Goal: Transaction & Acquisition: Book appointment/travel/reservation

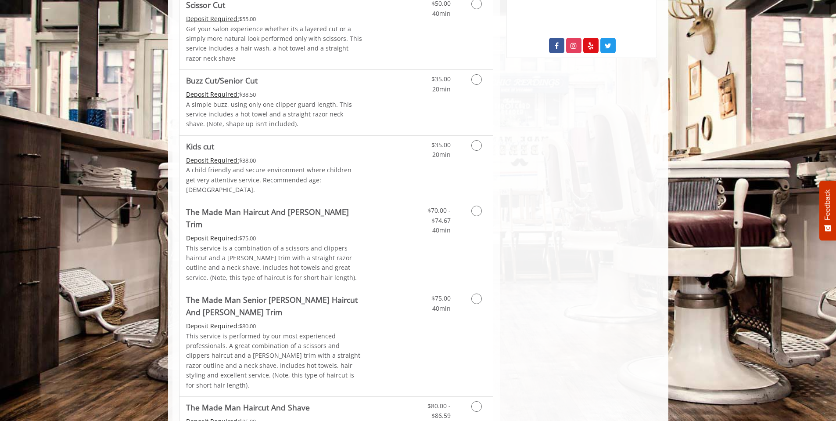
scroll to position [700, 0]
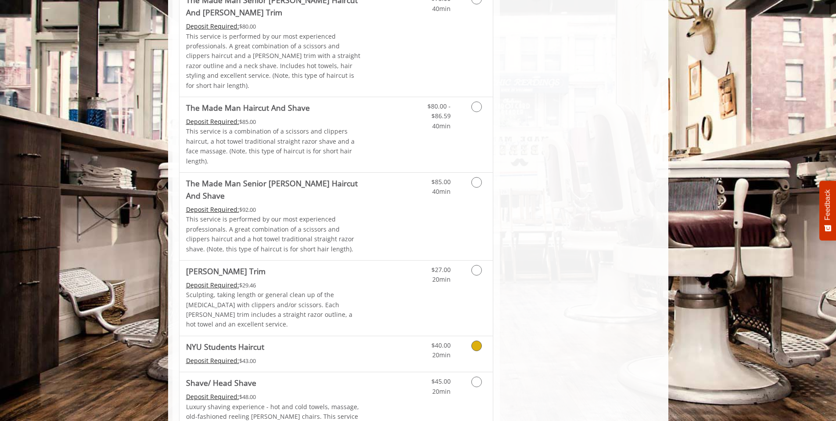
click at [390, 336] on link "Discounted Price" at bounding box center [388, 354] width 52 height 36
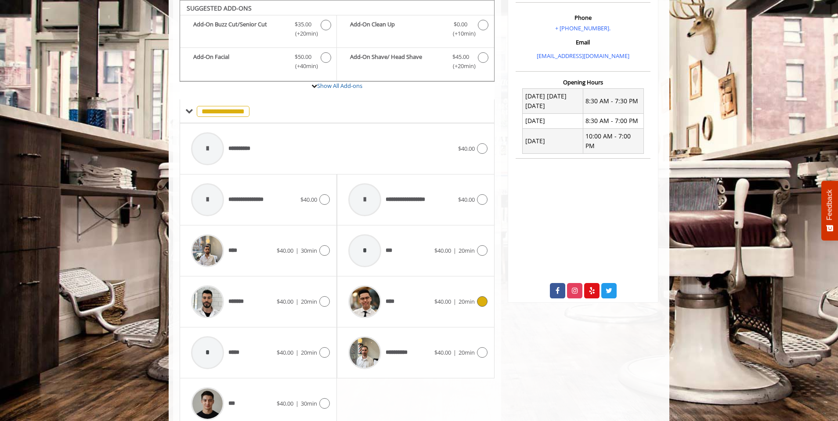
click at [434, 310] on div "**** $40.00 | 20min" at bounding box center [415, 302] width 143 height 42
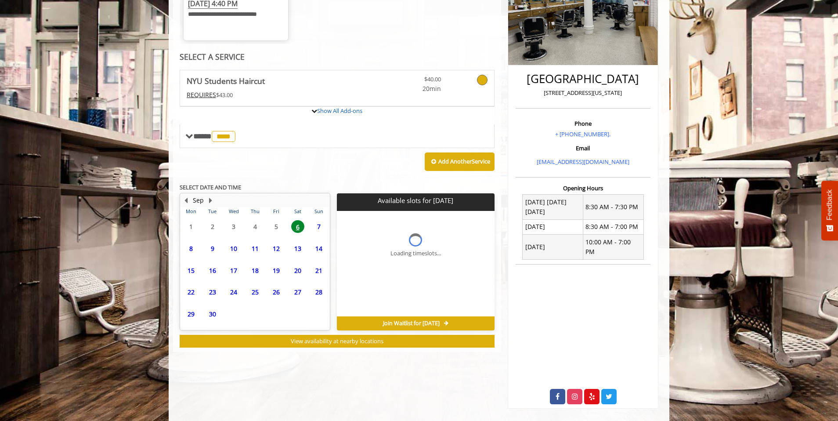
scroll to position [208, 0]
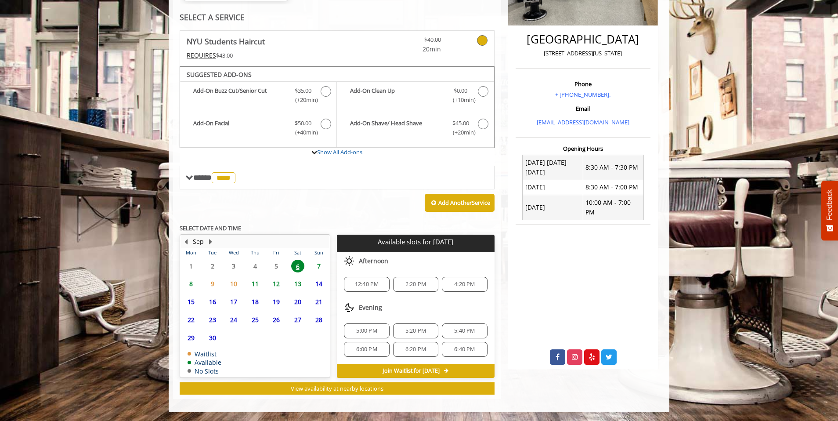
click at [315, 264] on span "7" at bounding box center [318, 265] width 13 height 13
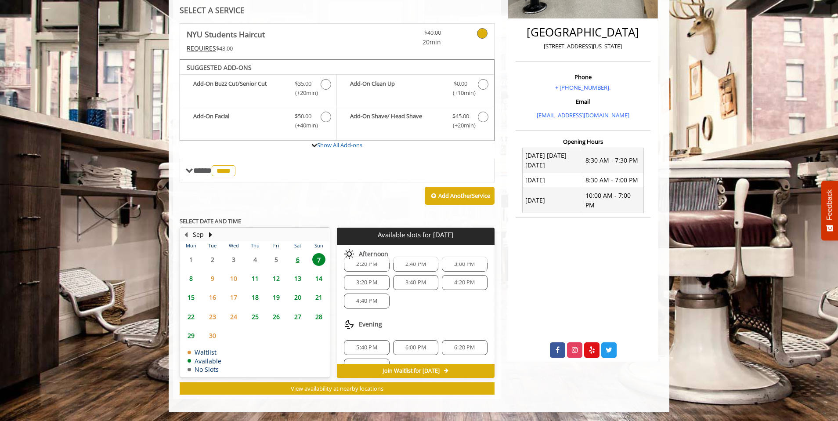
scroll to position [2, 0]
drag, startPoint x: 343, startPoint y: 247, endPoint x: 364, endPoint y: 268, distance: 29.5
click at [364, 268] on div "Afternoon 2:20 PM 2:40 PM 3:00 PM 3:20 PM 3:40 PM 4:20 PM 4:40 PM" at bounding box center [415, 284] width 157 height 83
click at [372, 259] on div "Afternoon" at bounding box center [415, 254] width 157 height 18
click at [313, 258] on span "7" at bounding box center [318, 259] width 13 height 13
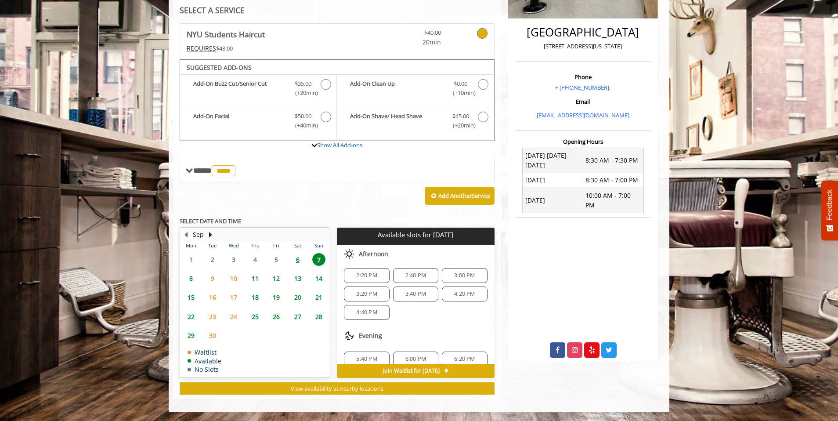
scroll to position [0, 0]
click at [434, 370] on span "Join Waitlist for [DATE]" at bounding box center [411, 370] width 57 height 7
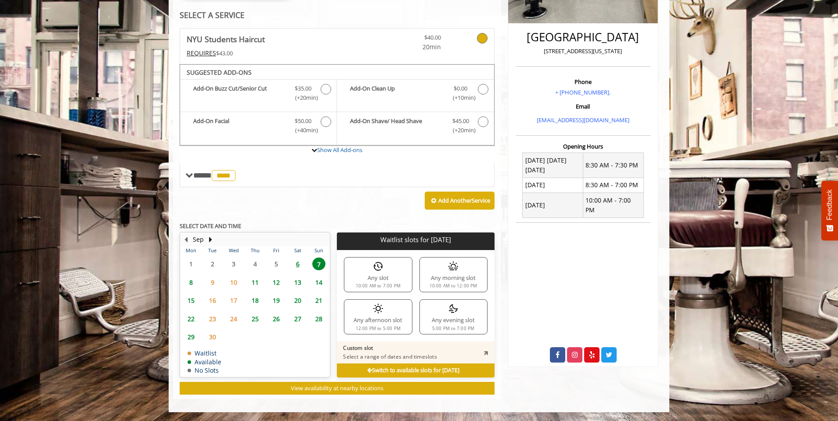
click at [434, 370] on b "Switch to available slots for [DATE]" at bounding box center [413, 369] width 92 height 7
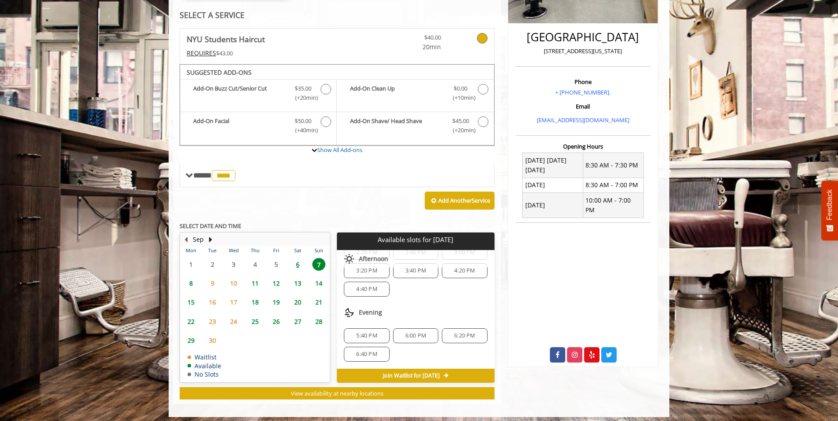
scroll to position [0, 0]
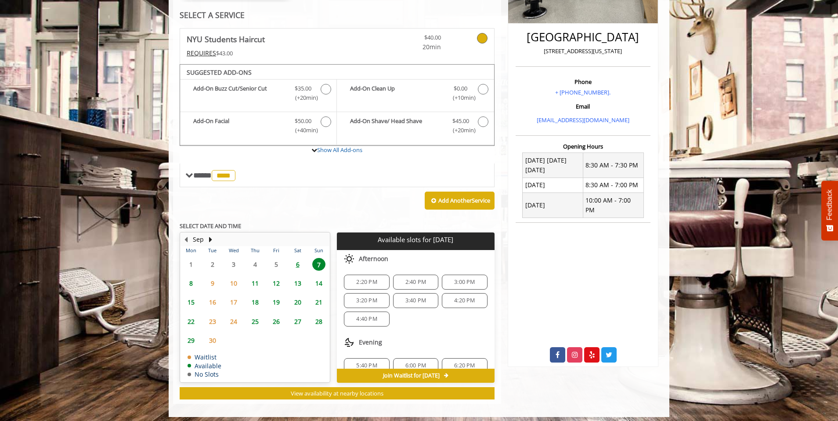
click at [316, 279] on span "14" at bounding box center [318, 283] width 13 height 13
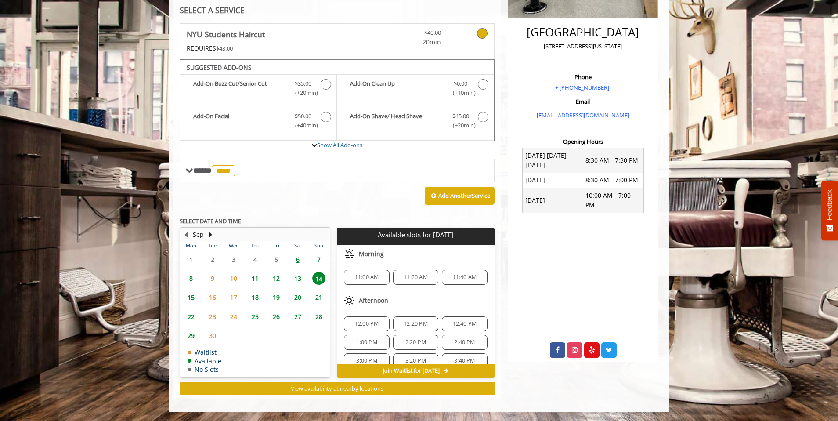
click at [315, 272] on span "14" at bounding box center [318, 278] width 13 height 13
click at [319, 252] on td "7" at bounding box center [319, 259] width 22 height 19
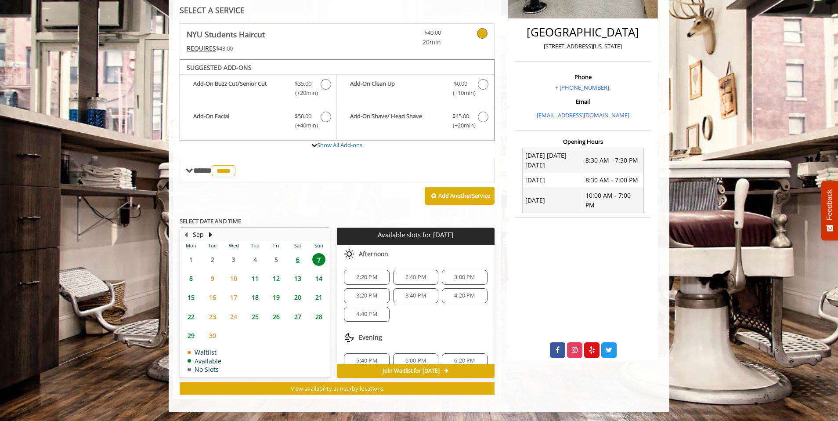
scroll to position [34, 0]
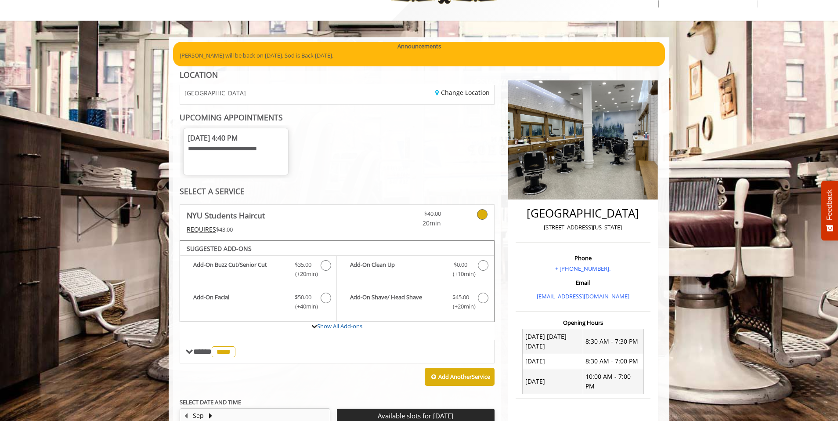
click at [238, 134] on span "[DATE] 4:40 PM" at bounding box center [213, 138] width 50 height 10
click at [238, 137] on span "[DATE] 4:40 PM" at bounding box center [213, 138] width 50 height 10
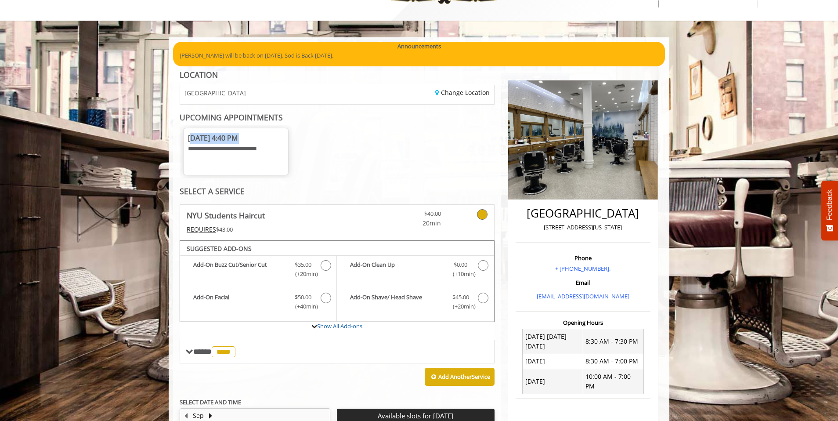
click at [238, 137] on span "[DATE] 4:40 PM" at bounding box center [213, 138] width 50 height 10
